Goal: Task Accomplishment & Management: Manage account settings

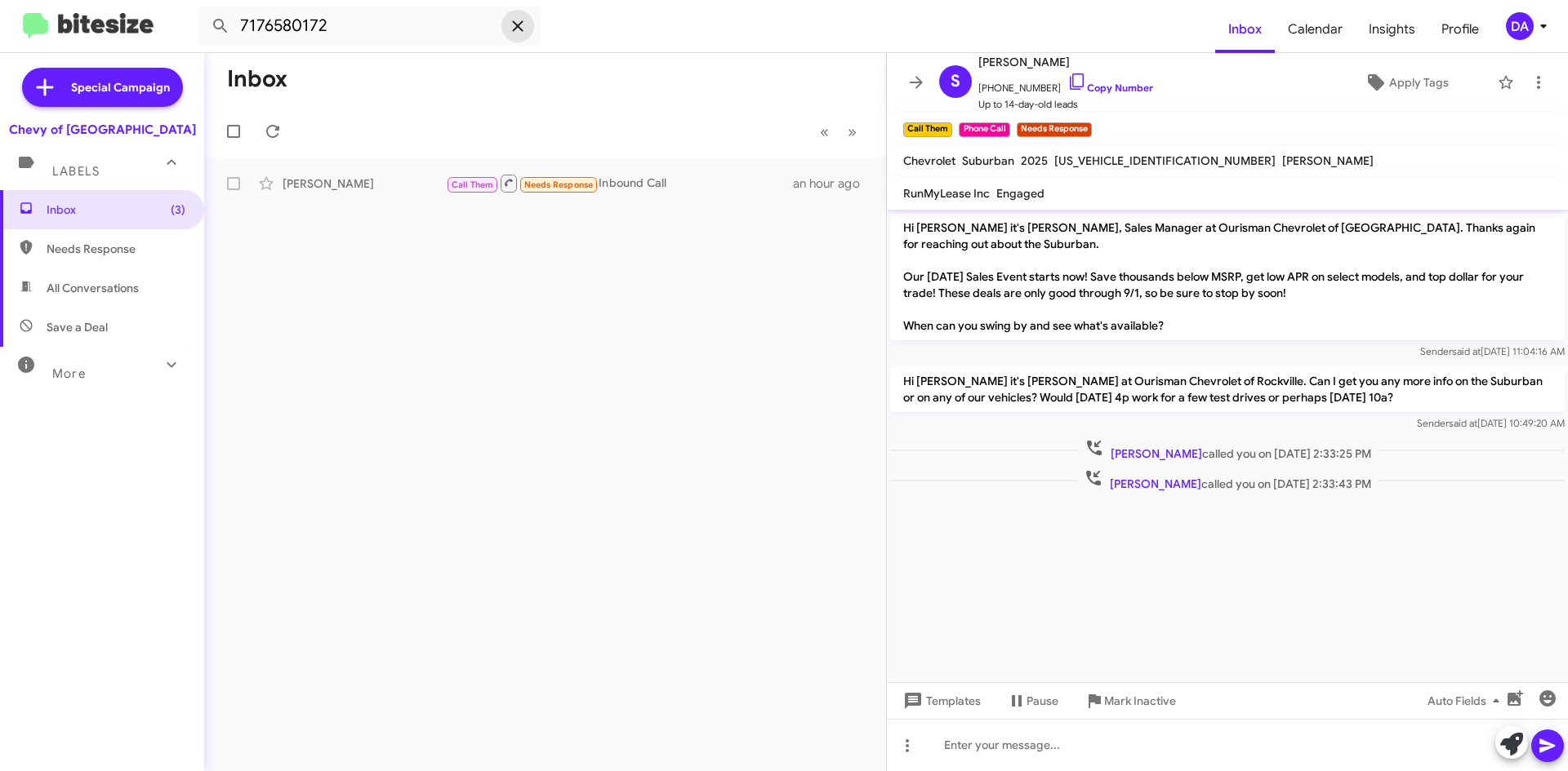
click at [519, 28] on icon at bounding box center [517, 25] width 11 height 11
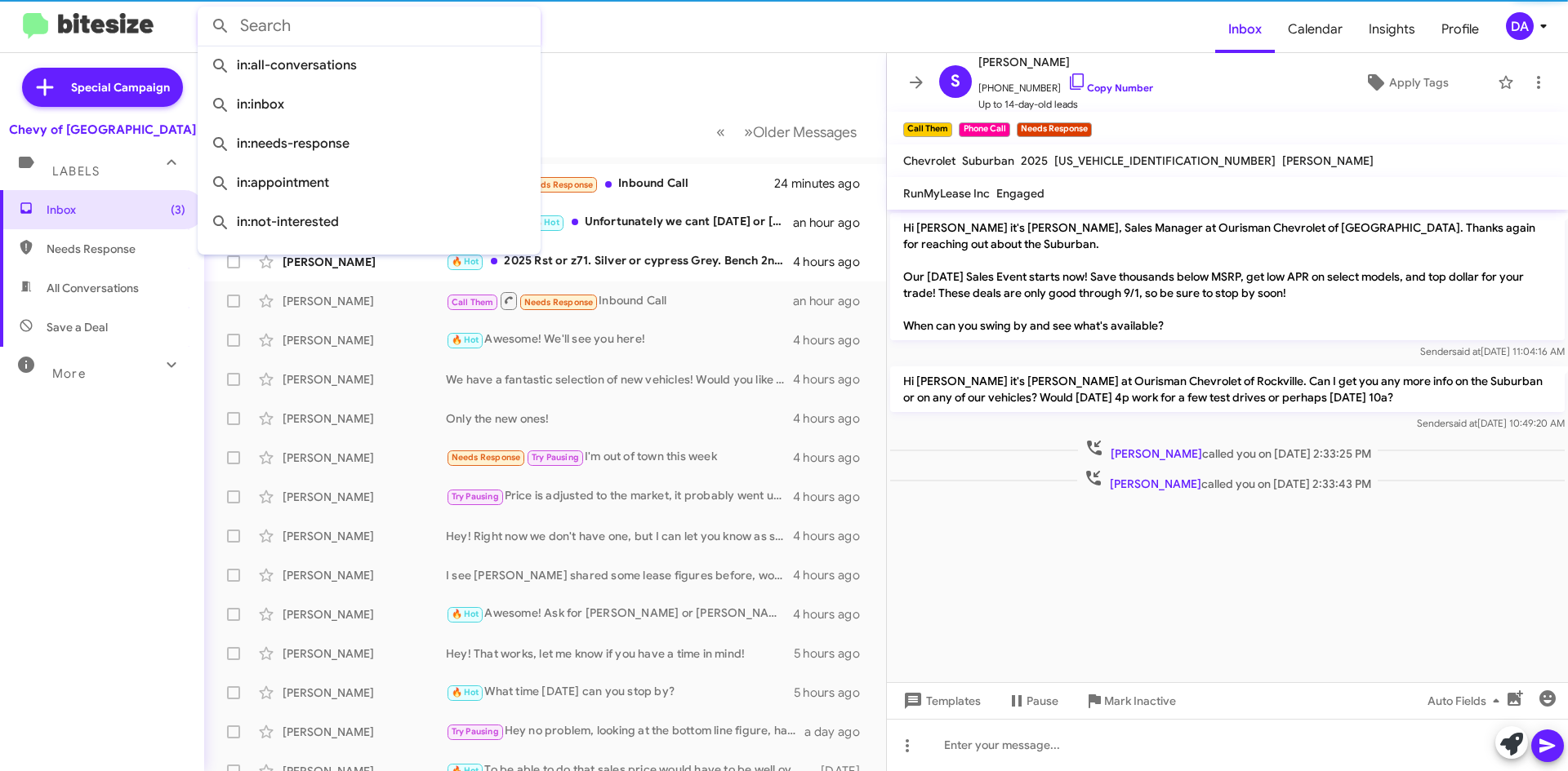
click at [649, 34] on form at bounding box center [707, 26] width 1018 height 39
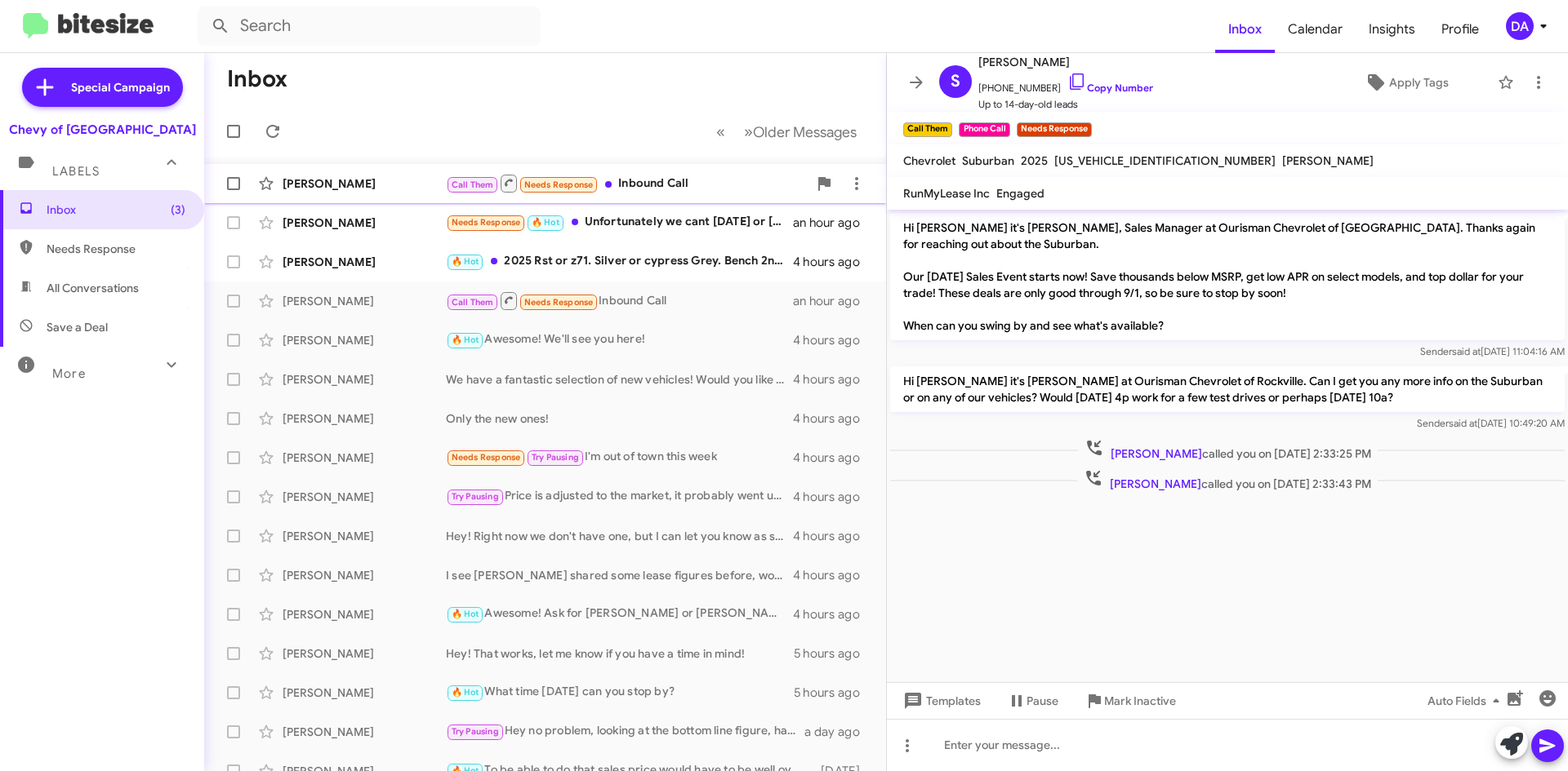
click at [641, 181] on div "Call Them Needs Response Inbound Call" at bounding box center [626, 183] width 361 height 20
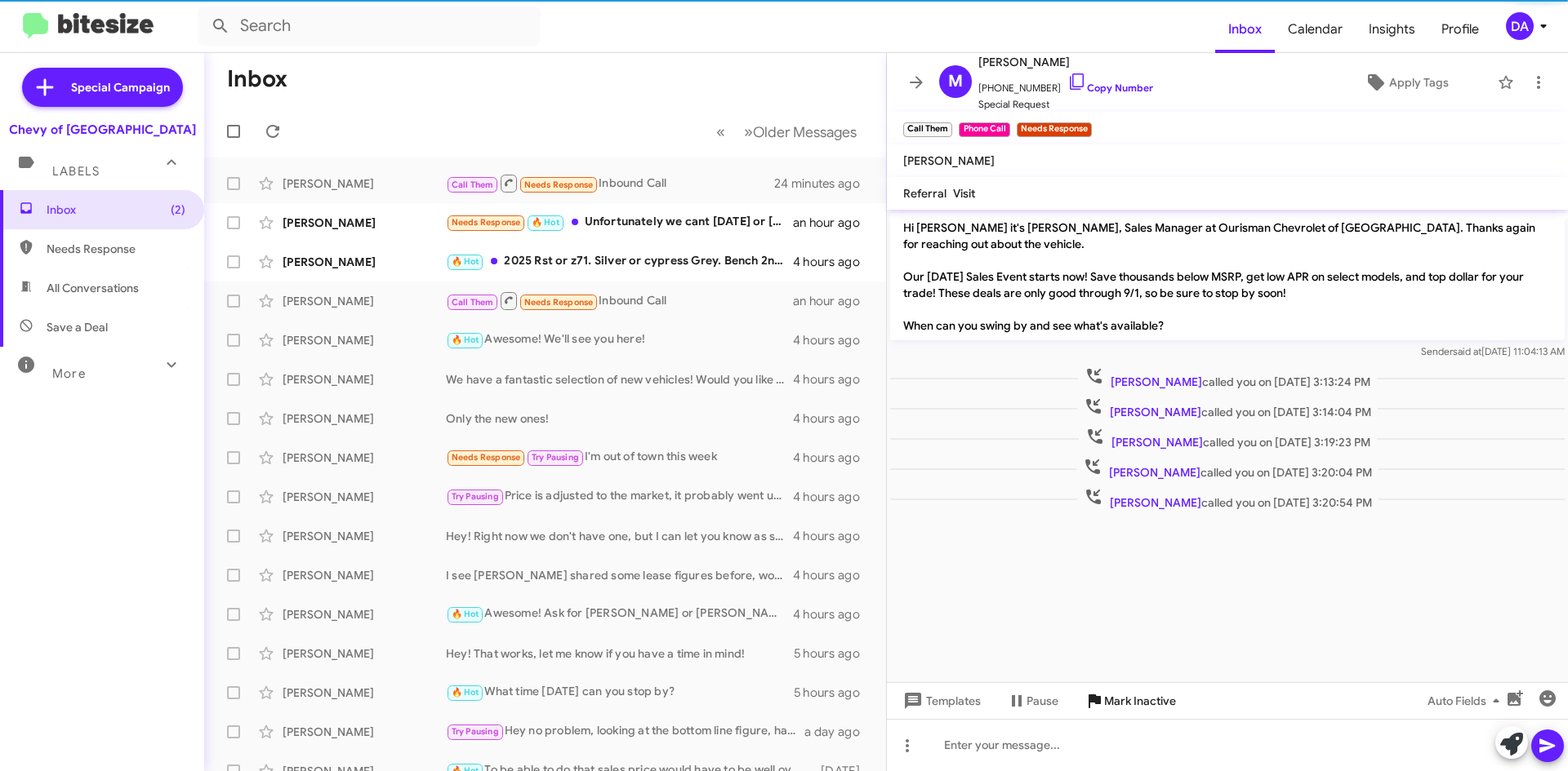
click at [1127, 702] on span "Mark Inactive" at bounding box center [1140, 701] width 72 height 29
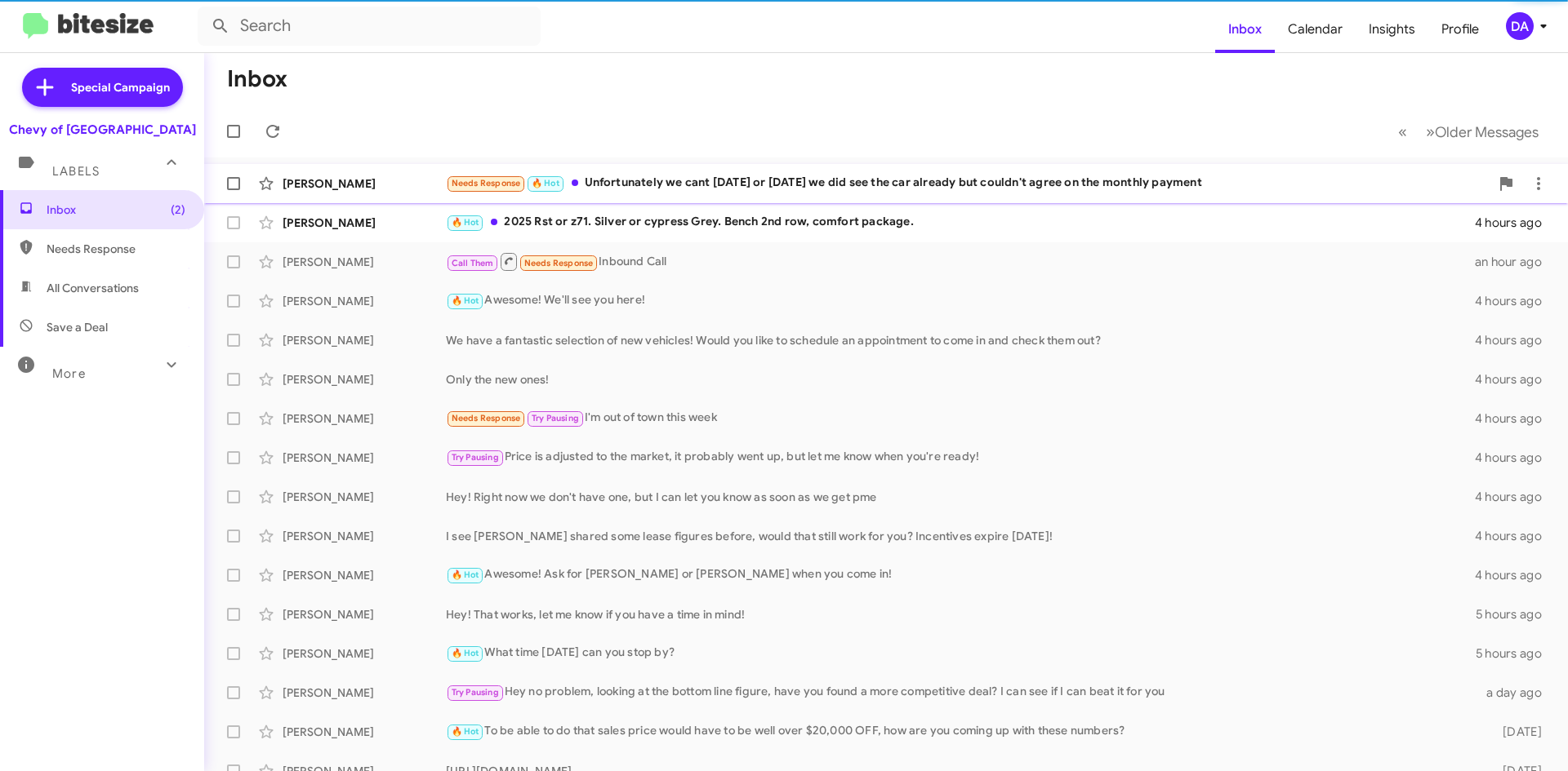
click at [659, 191] on div "Needs Response 🔥 Hot Unfortunately we cant [DATE] or [DATE] we did see the car …" at bounding box center [968, 183] width 1044 height 18
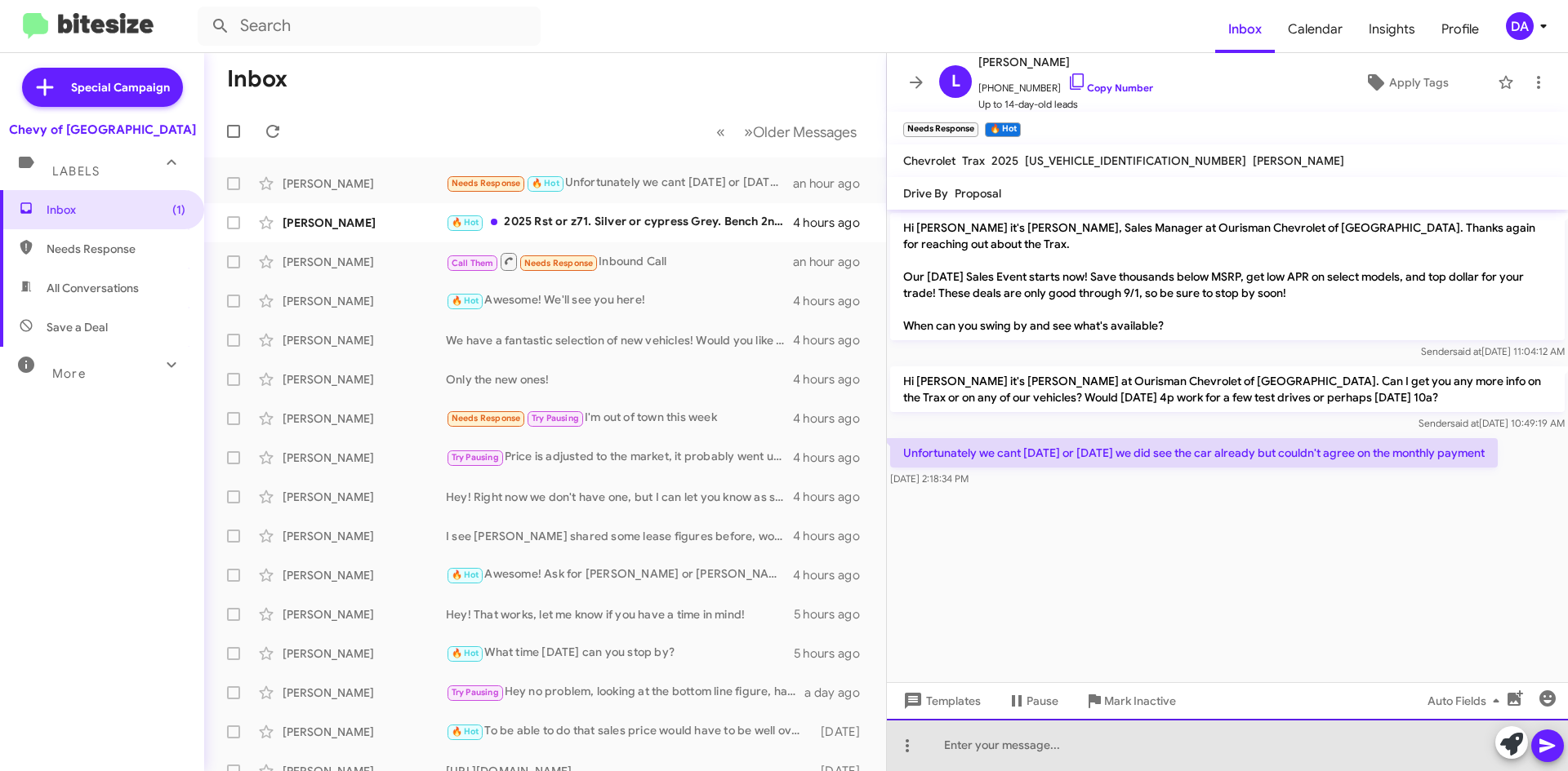
click at [991, 741] on div at bounding box center [1228, 745] width 681 height 52
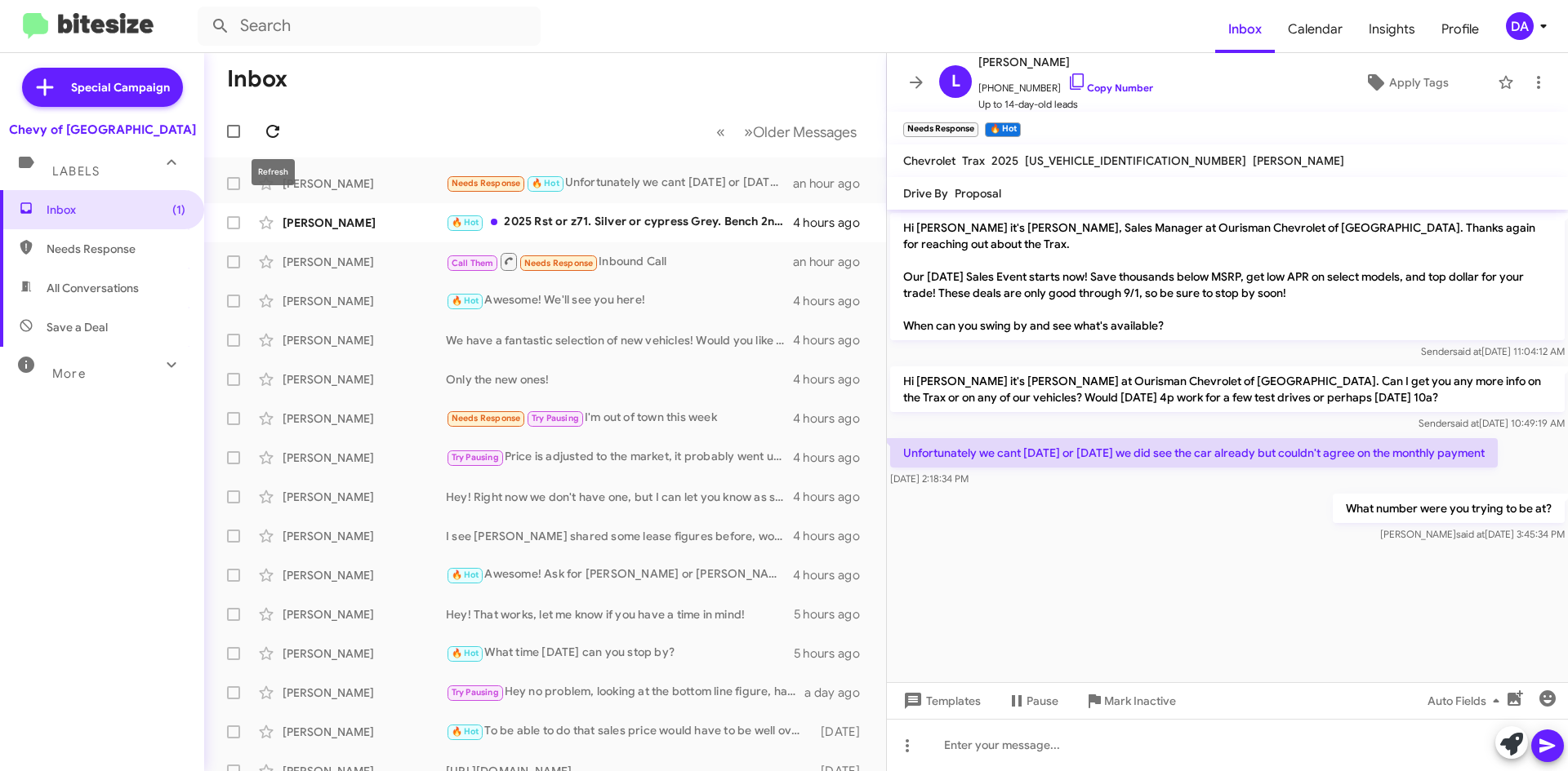
click at [272, 136] on icon at bounding box center [273, 131] width 19 height 19
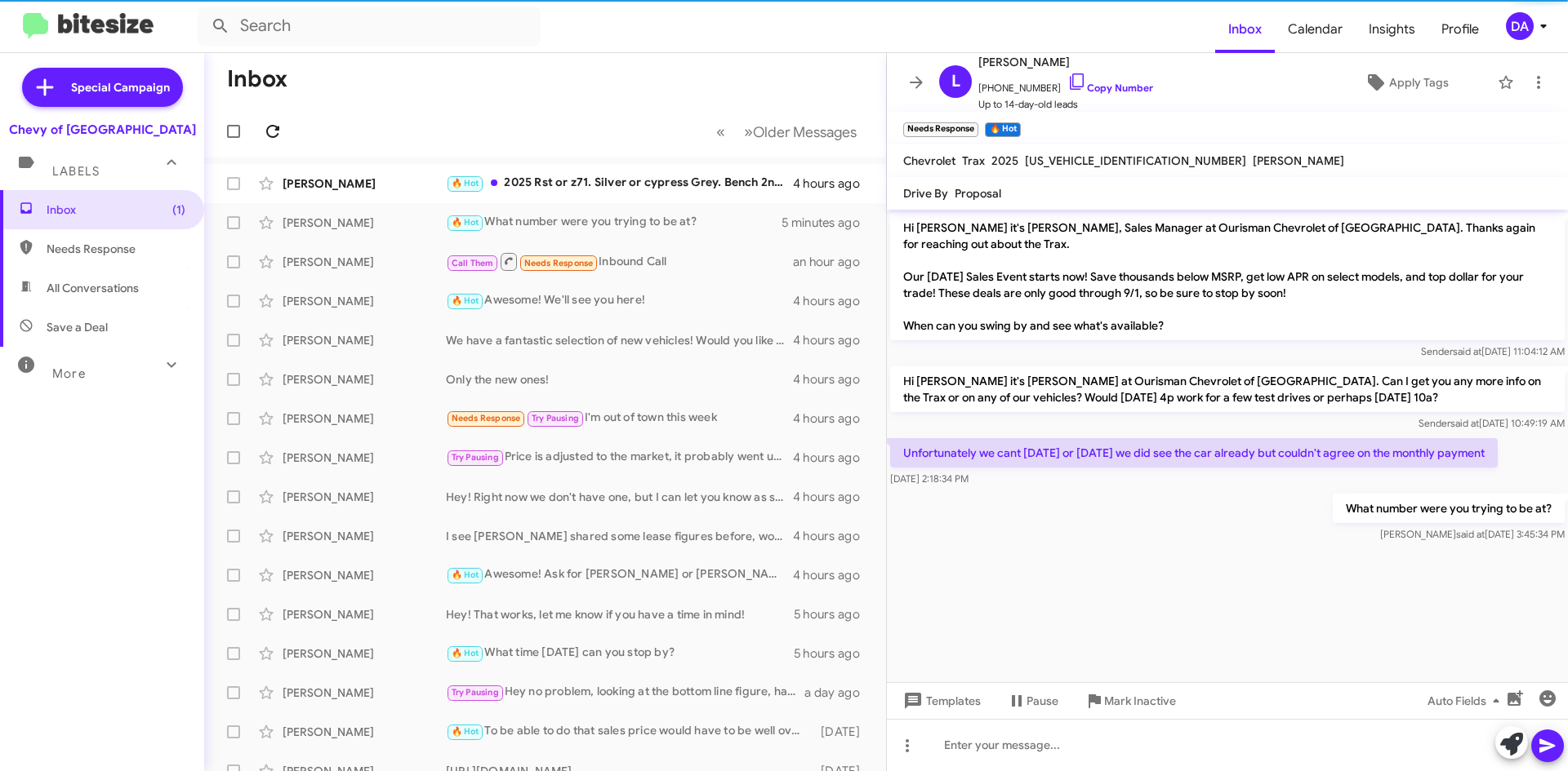
click at [267, 137] on icon at bounding box center [273, 131] width 19 height 19
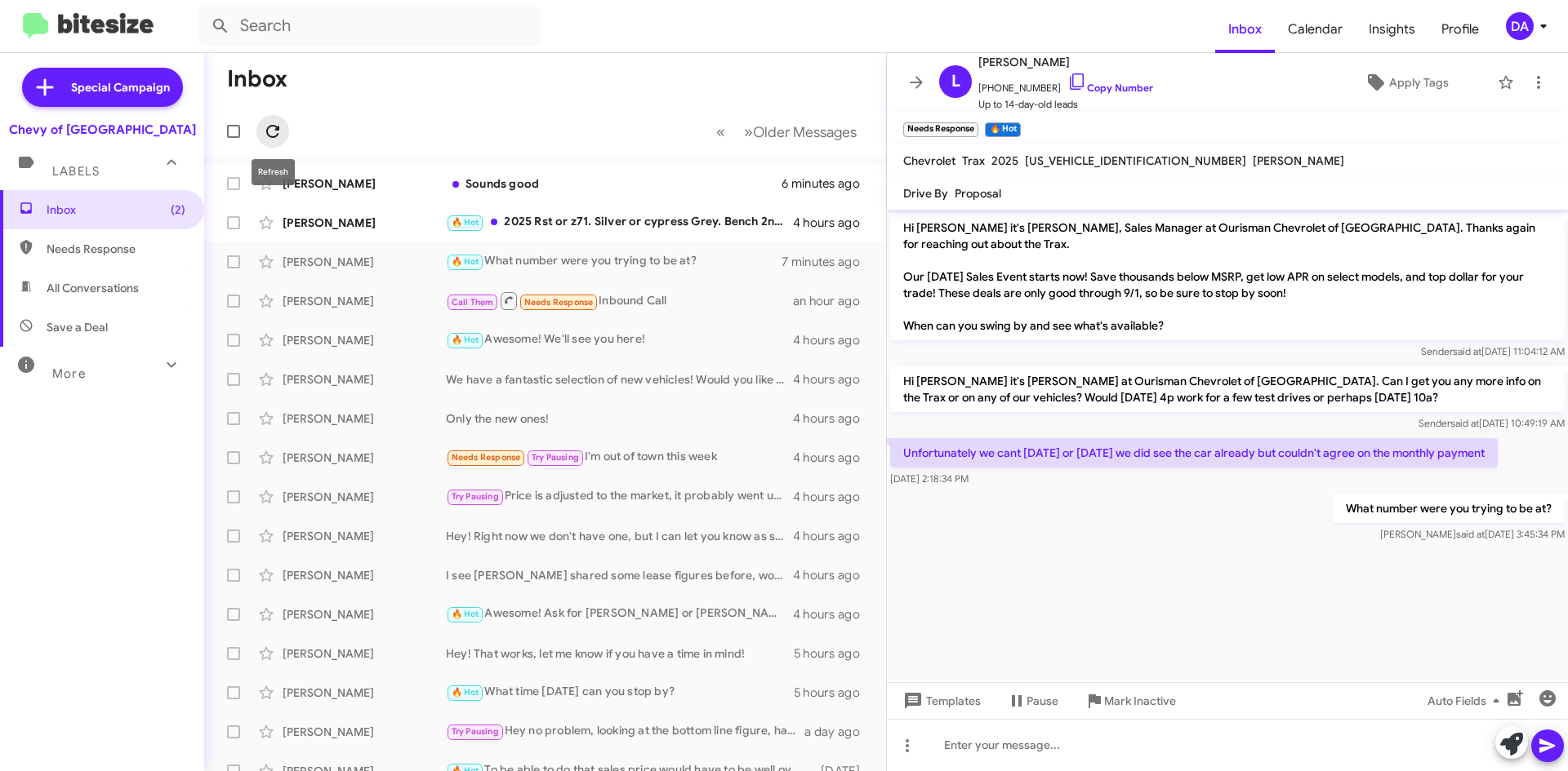
click at [267, 119] on button at bounding box center [273, 131] width 33 height 33
click at [491, 178] on div "Sounds good" at bounding box center [626, 183] width 361 height 16
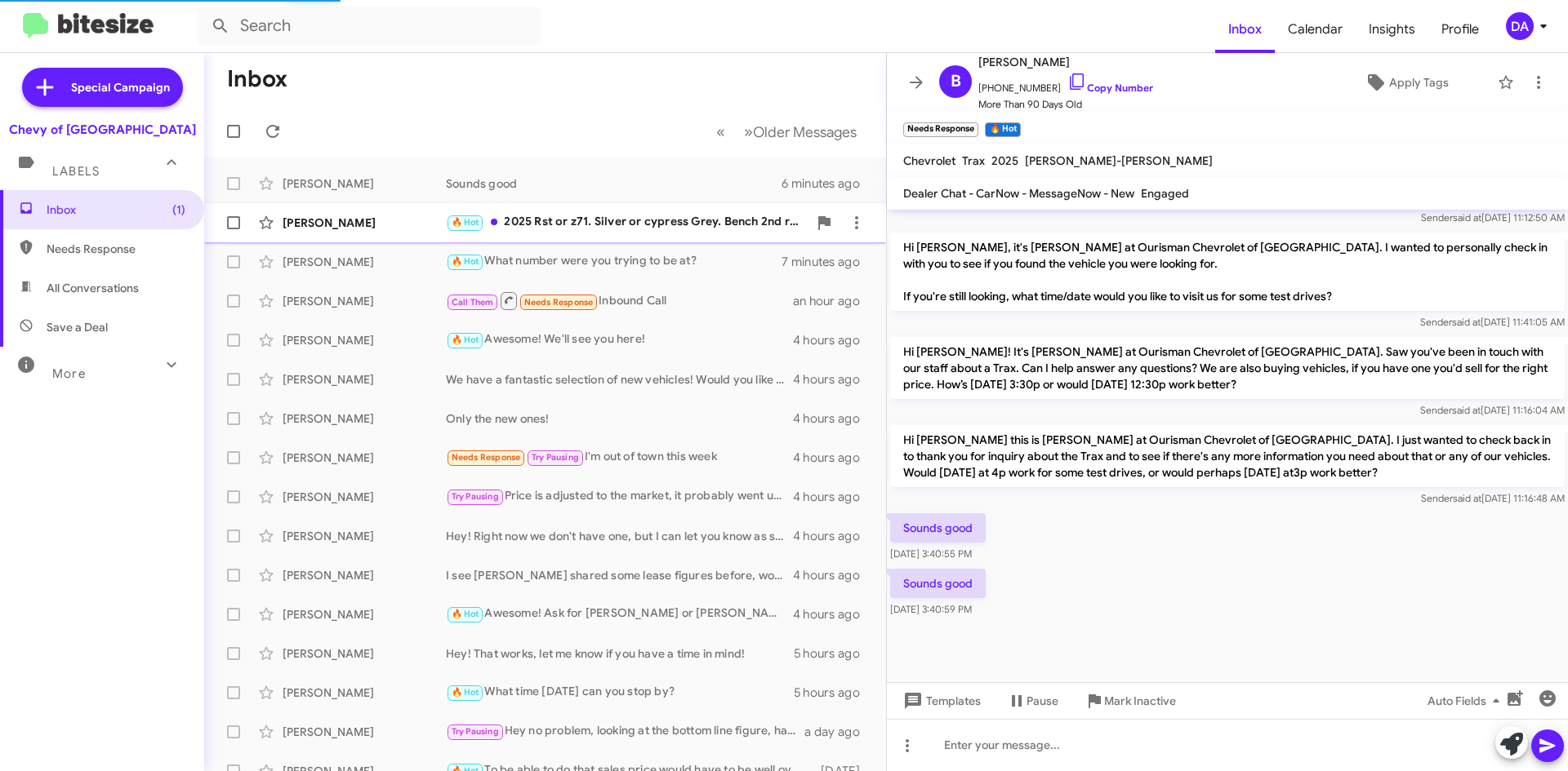
scroll to position [960, 0]
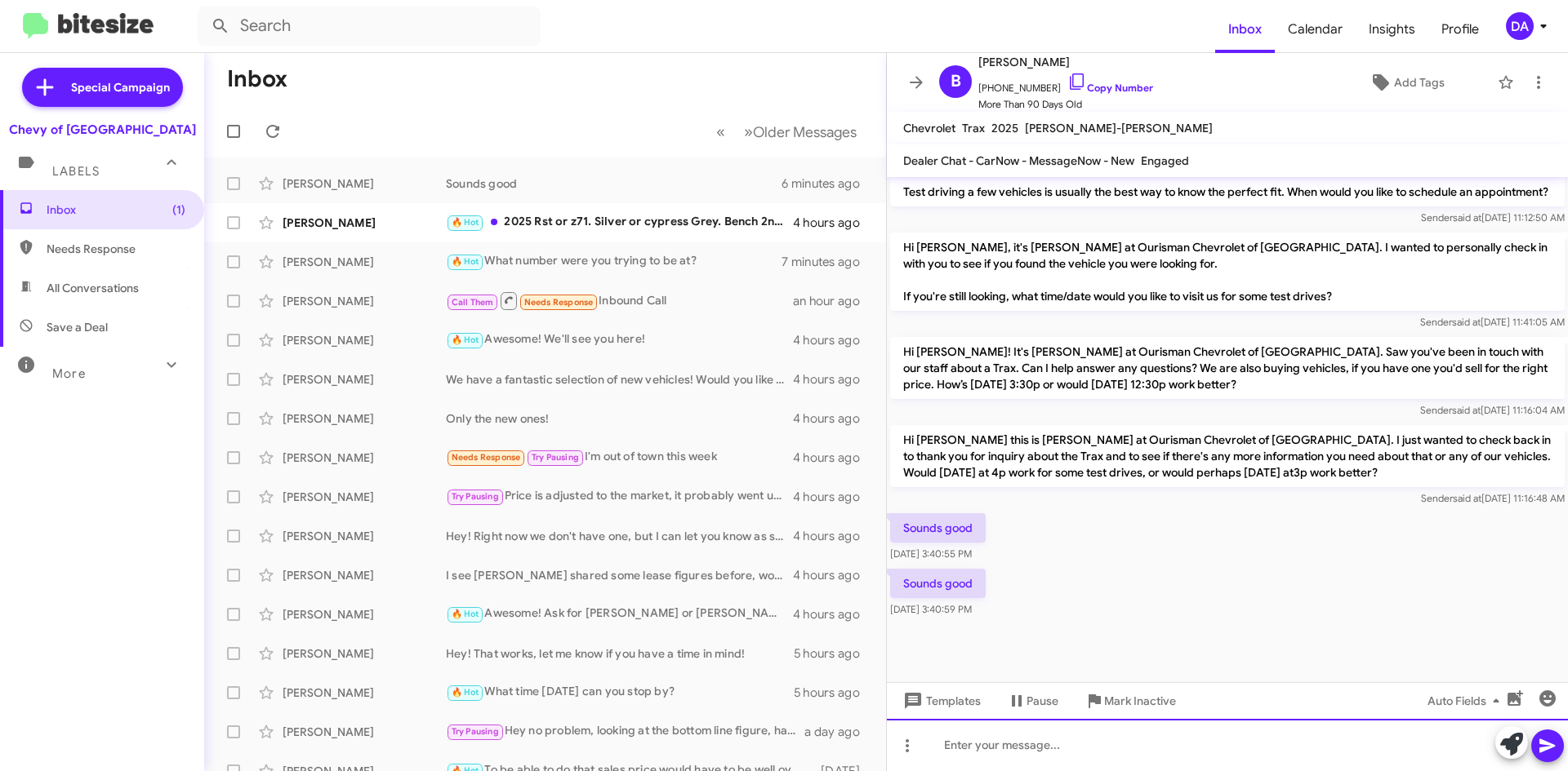
click at [1036, 740] on div at bounding box center [1228, 745] width 681 height 52
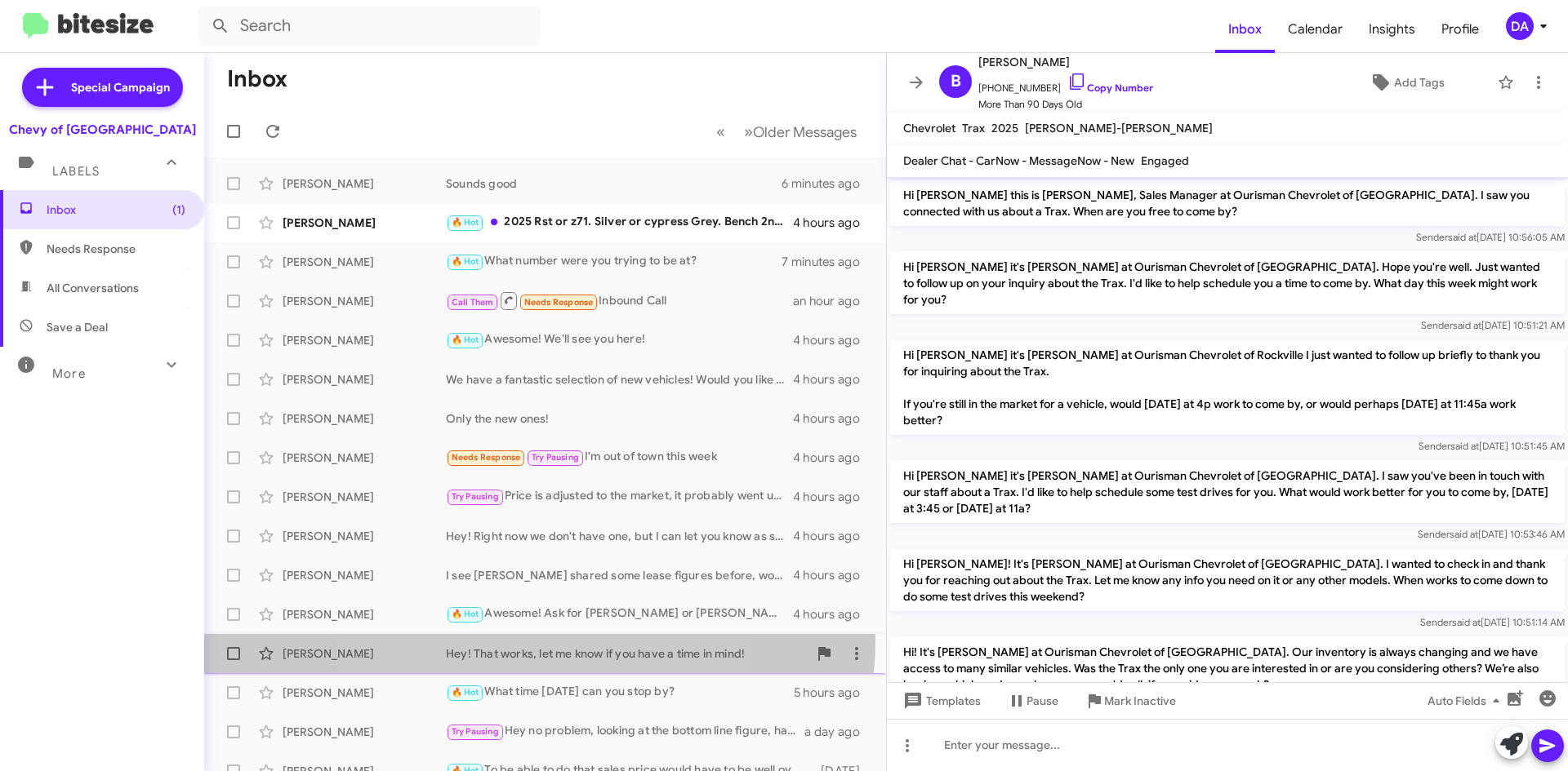
click at [501, 639] on div "[PERSON_NAME] Hey! That works, let me know if you have a time in mind! 5 hours …" at bounding box center [545, 654] width 656 height 33
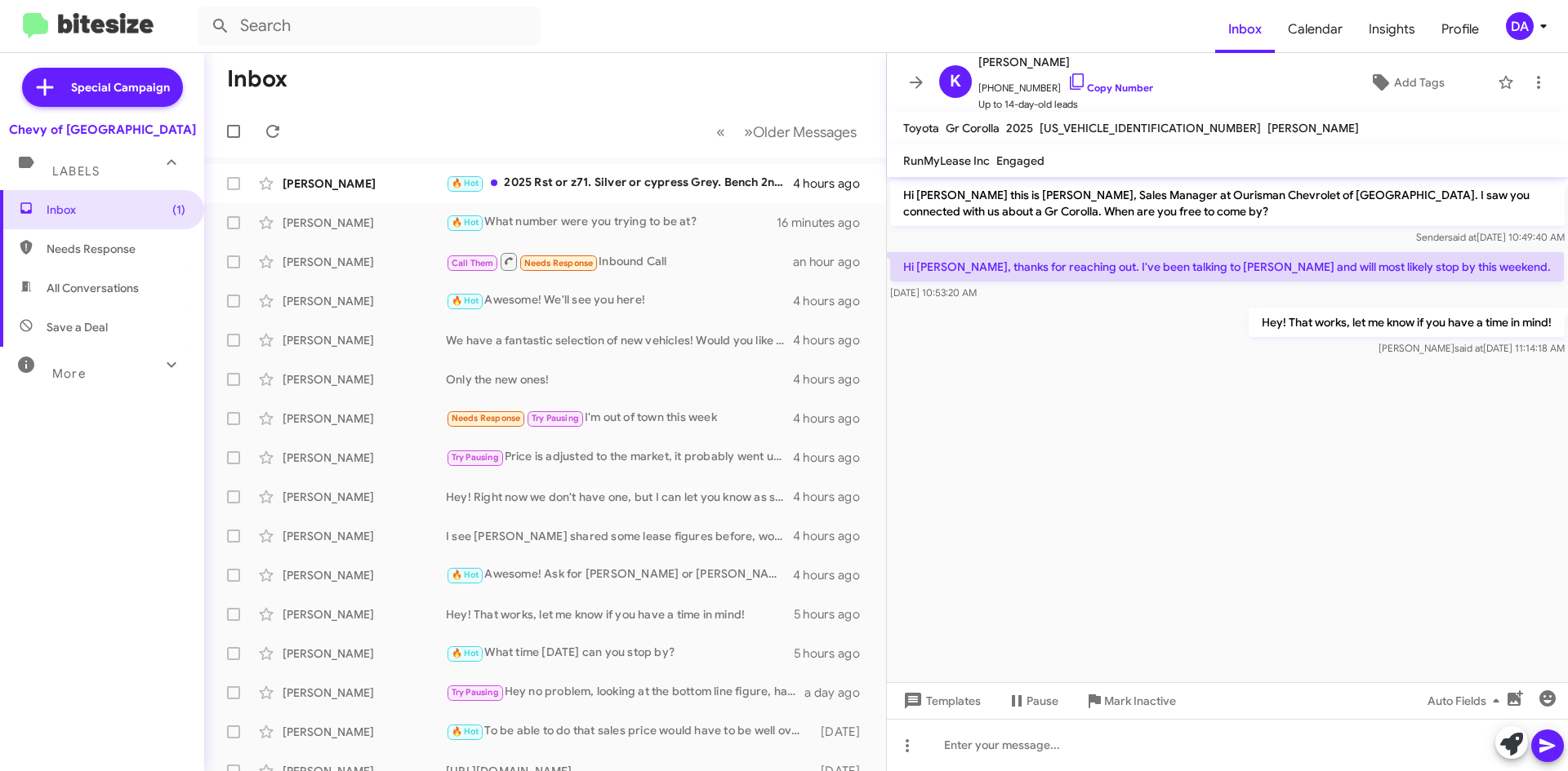
click at [80, 517] on div "Inbox (1) Needs Response All Conversations Save a Deal More Important 🔥 Hot App…" at bounding box center [101, 422] width 204 height 463
click at [20, 463] on div "Inbox (2) Needs Response All Conversations Save a Deal More Important 🔥 Hot App…" at bounding box center [101, 422] width 204 height 463
click at [283, 129] on span at bounding box center [273, 131] width 33 height 19
click at [278, 127] on icon at bounding box center [273, 132] width 13 height 13
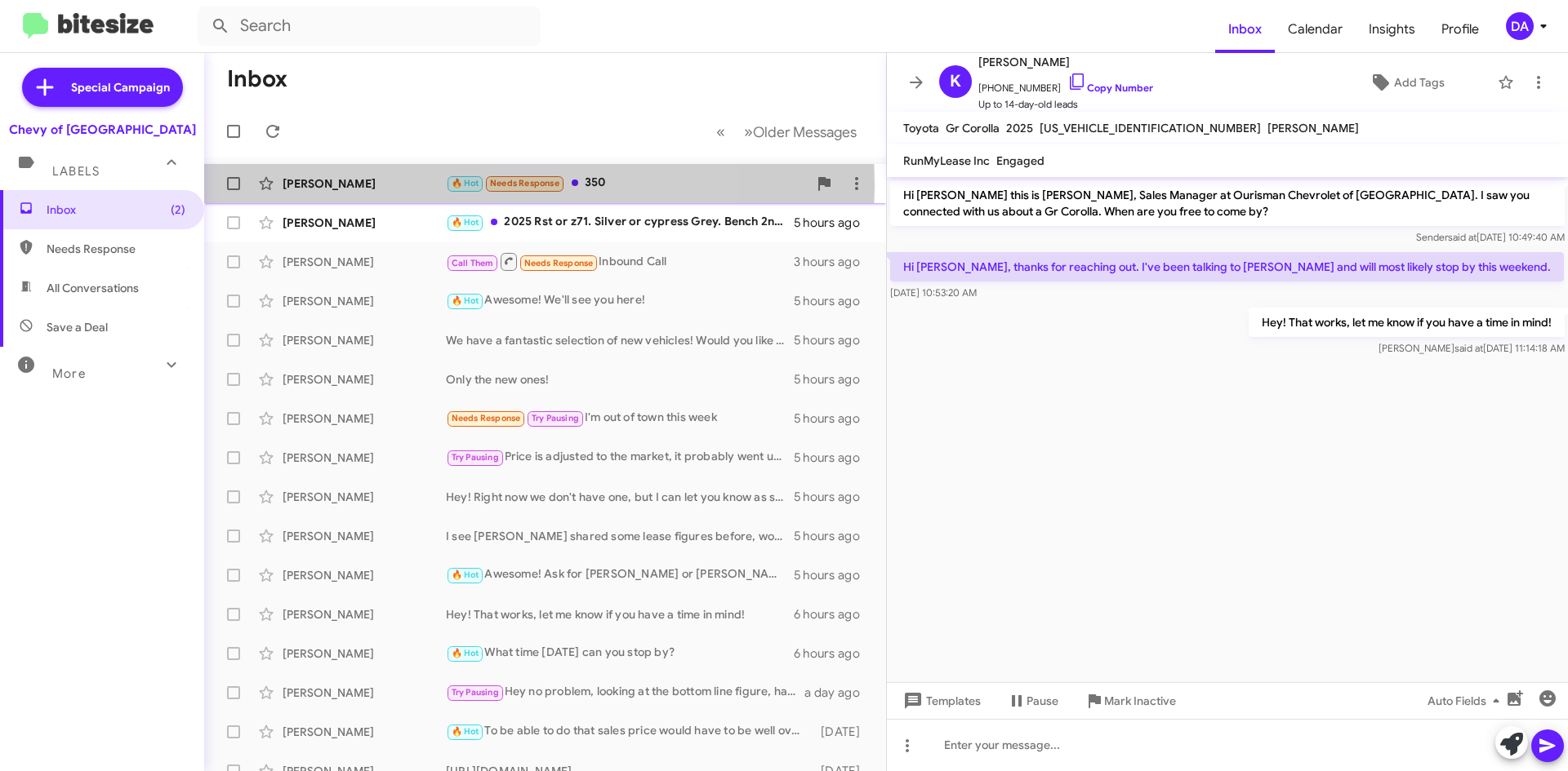
click at [392, 184] on div "[PERSON_NAME]" at bounding box center [364, 183] width 164 height 16
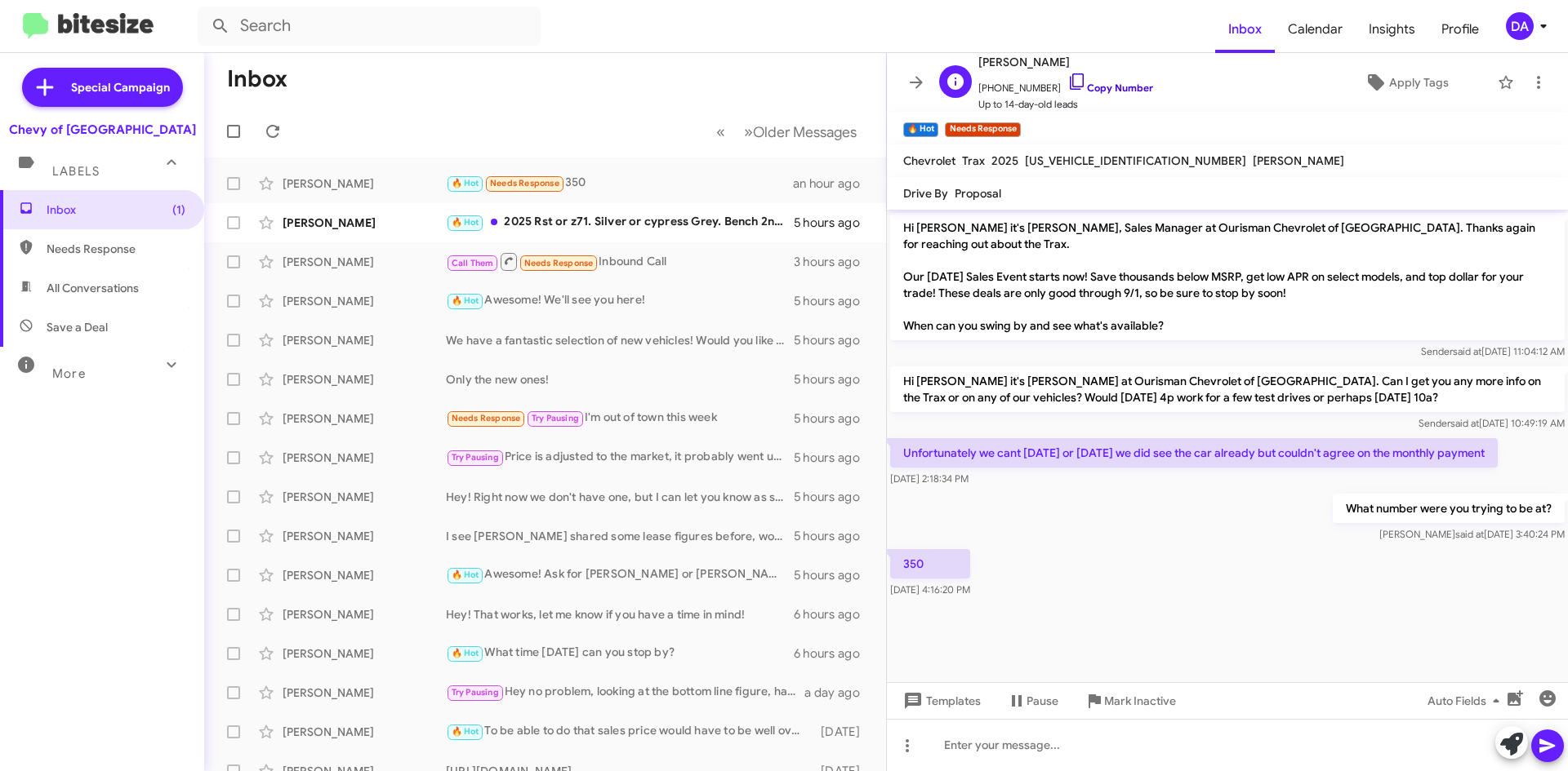
click at [1128, 89] on link "Copy Number" at bounding box center [1110, 87] width 86 height 13
click at [1148, 706] on span "Mark Inactive" at bounding box center [1140, 701] width 72 height 29
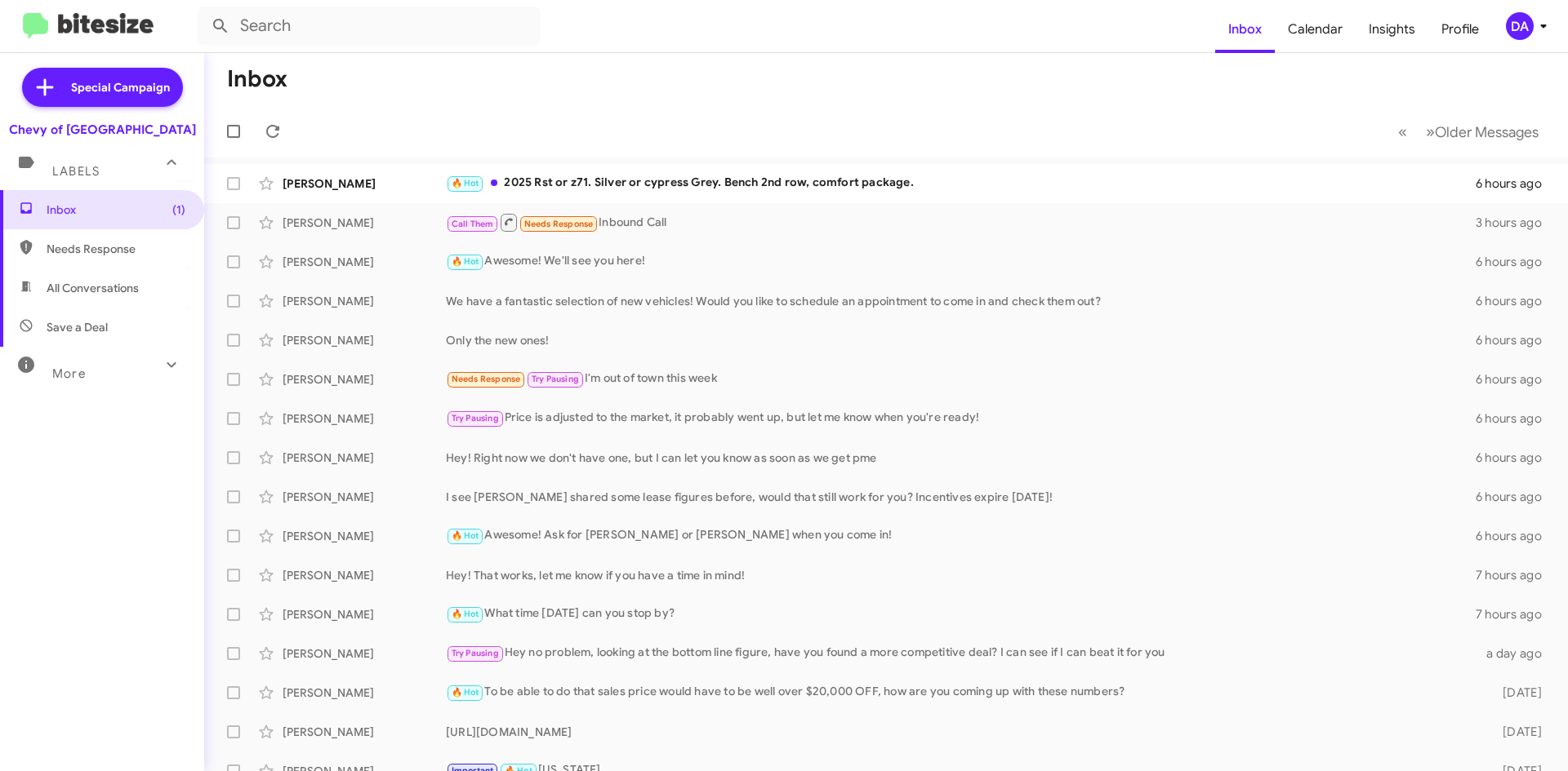
click at [14, 530] on div "Inbox (1) Needs Response All Conversations Save a Deal More Important 🔥 Hot App…" at bounding box center [101, 422] width 204 height 463
